Goal: Information Seeking & Learning: Learn about a topic

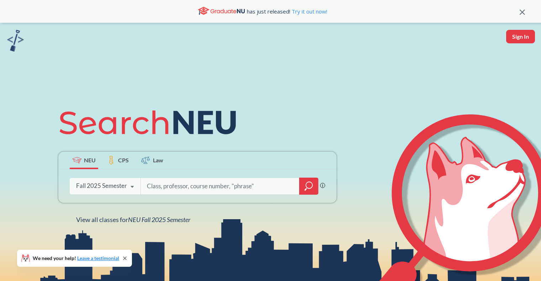
click at [312, 188] on icon "magnifying glass" at bounding box center [308, 186] width 9 height 10
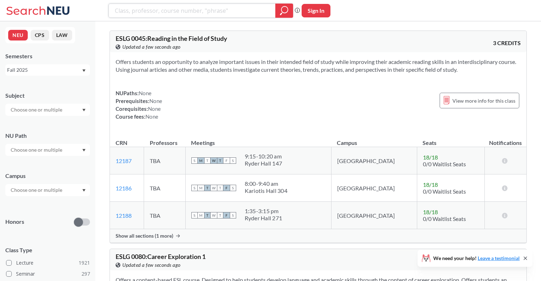
paste input "MATH 1365"
type input "MATH 1365"
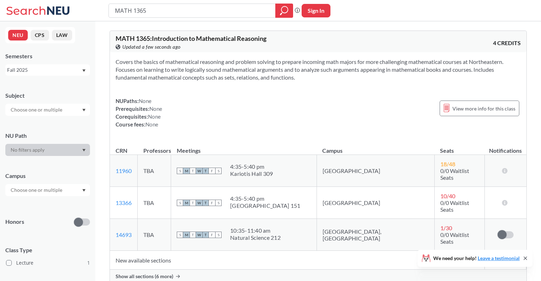
scroll to position [36, 0]
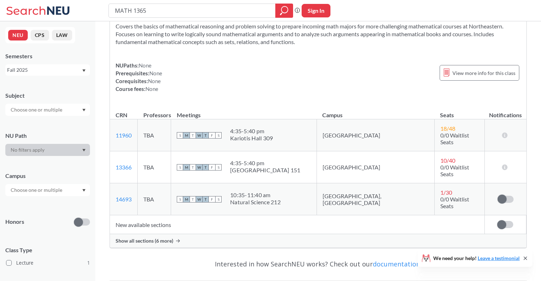
click at [145, 238] on span "Show all sections (6 more)" at bounding box center [145, 241] width 58 height 6
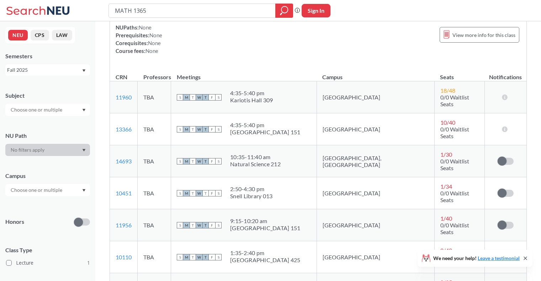
scroll to position [107, 0]
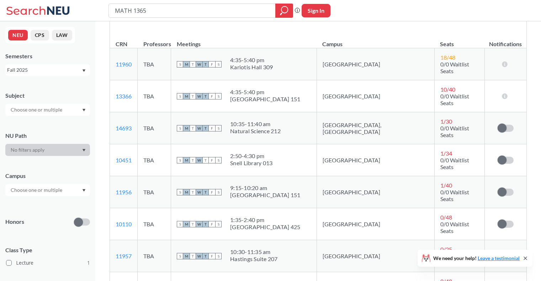
click at [440, 59] on span "18 / 48" at bounding box center [447, 57] width 15 height 7
